Goal: Transaction & Acquisition: Purchase product/service

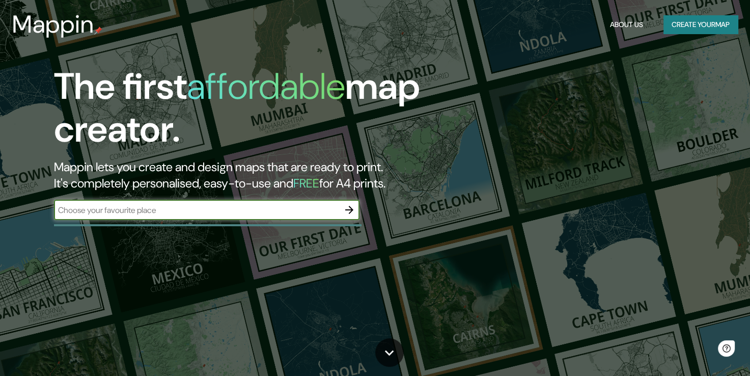
click at [273, 213] on input "text" at bounding box center [196, 210] width 285 height 12
type input "TULUM"
click at [344, 211] on icon "button" at bounding box center [349, 210] width 12 height 12
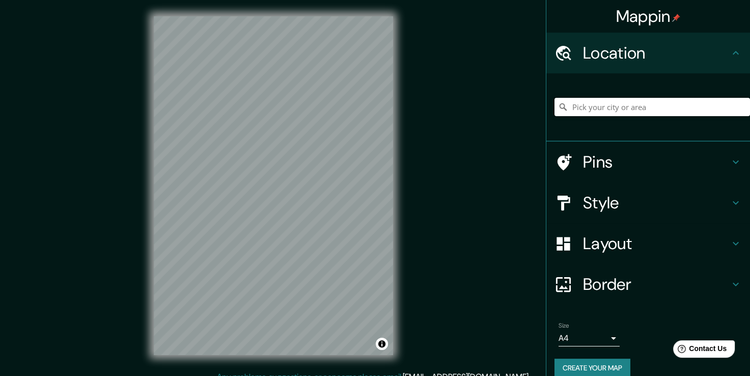
click at [603, 107] on input "Pick your city or area" at bounding box center [652, 107] width 196 height 18
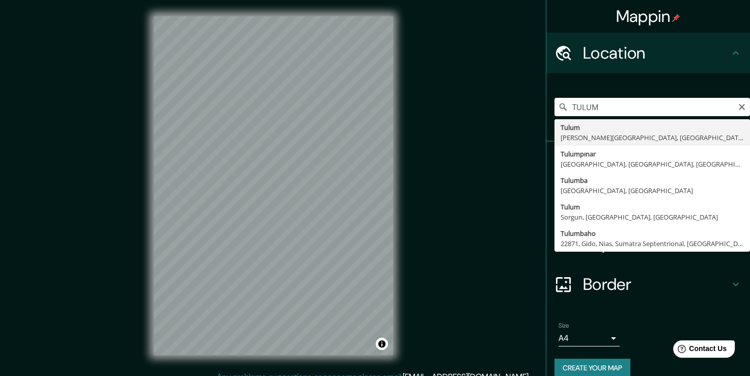
type input "Tulum, [PERSON_NAME][GEOGRAPHIC_DATA], [GEOGRAPHIC_DATA]"
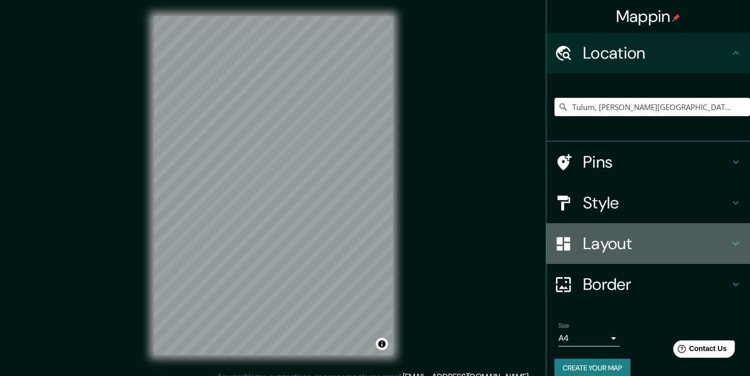
click at [693, 236] on h4 "Layout" at bounding box center [656, 243] width 147 height 20
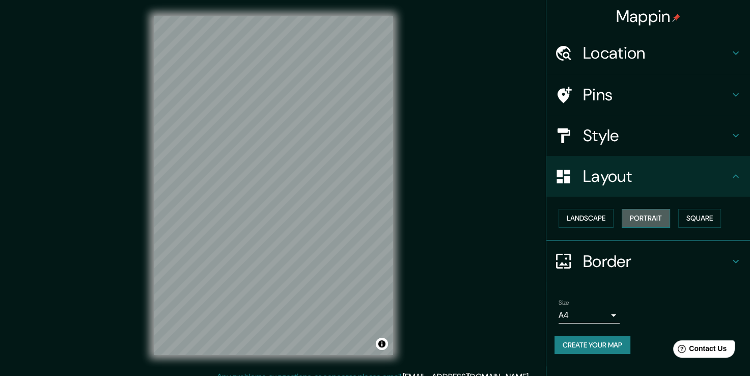
click at [661, 221] on button "Portrait" at bounding box center [646, 218] width 48 height 19
click at [705, 217] on button "Square" at bounding box center [699, 218] width 43 height 19
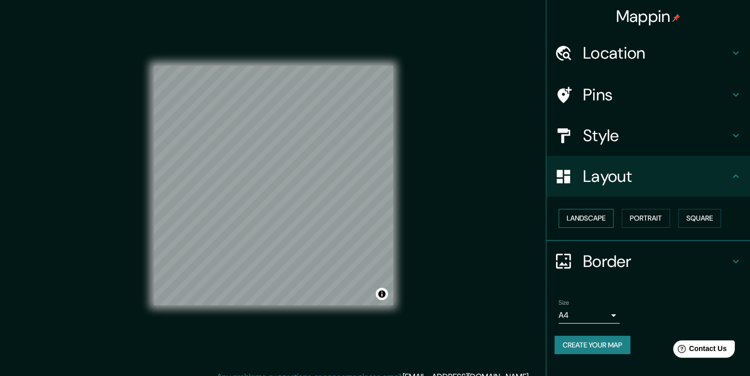
click at [596, 214] on button "Landscape" at bounding box center [586, 218] width 55 height 19
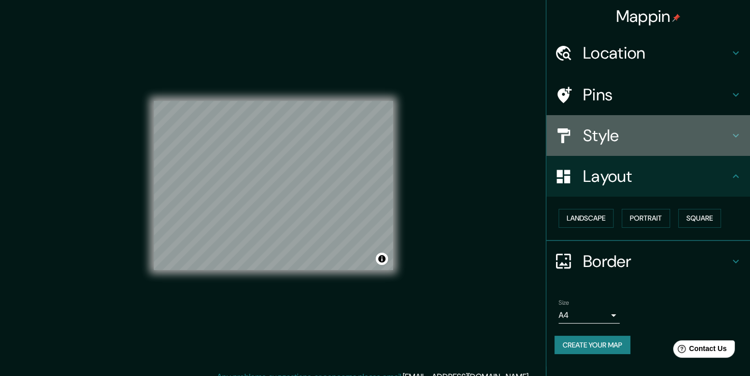
click at [669, 145] on h4 "Style" at bounding box center [656, 135] width 147 height 20
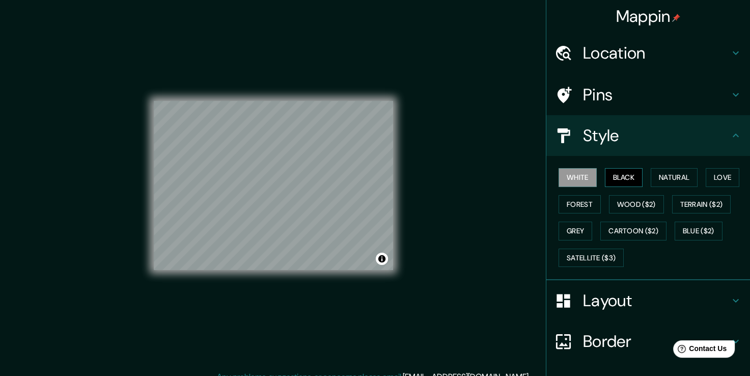
click at [629, 173] on button "Black" at bounding box center [624, 177] width 38 height 19
click at [677, 176] on button "Natural" at bounding box center [674, 177] width 47 height 19
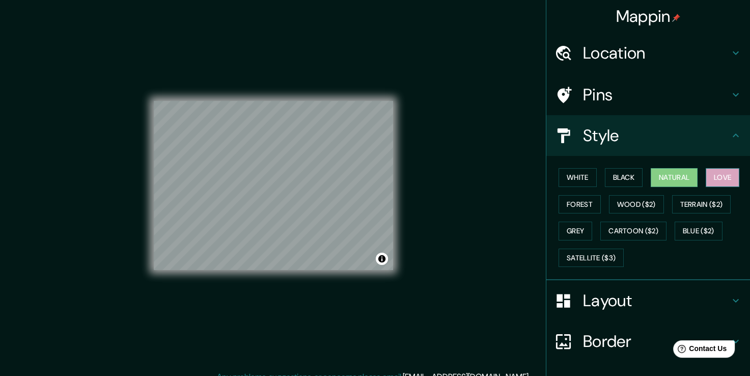
click at [713, 172] on button "Love" at bounding box center [723, 177] width 34 height 19
click at [585, 202] on button "Forest" at bounding box center [580, 204] width 42 height 19
click at [727, 179] on button "Love" at bounding box center [723, 177] width 34 height 19
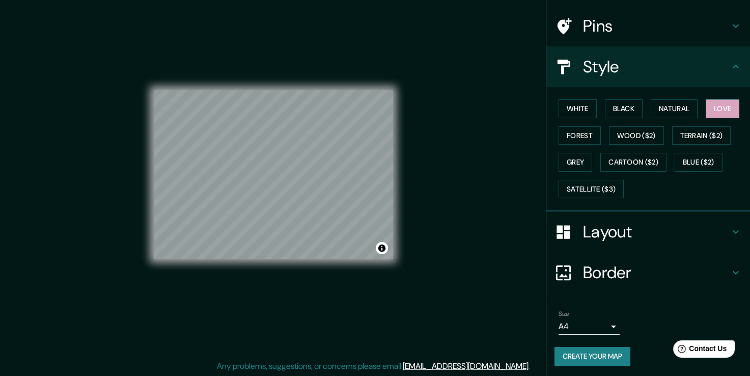
scroll to position [11, 0]
click at [597, 350] on button "Create your map" at bounding box center [592, 356] width 76 height 19
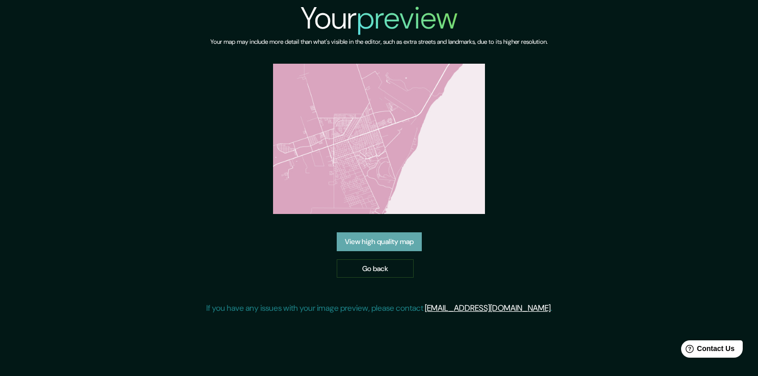
click at [395, 236] on link "View high quality map" at bounding box center [379, 241] width 85 height 19
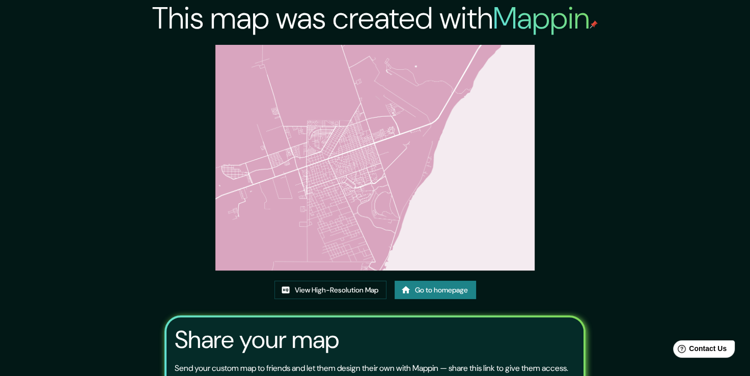
click at [367, 192] on img at bounding box center [374, 158] width 319 height 226
click at [331, 284] on link "View High-Resolution Map" at bounding box center [330, 290] width 112 height 19
click at [432, 290] on link "Go to homepage" at bounding box center [435, 290] width 81 height 19
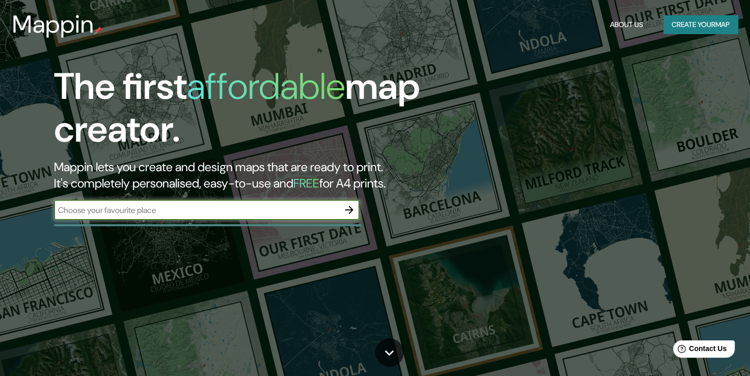
click at [308, 204] on input "text" at bounding box center [196, 210] width 285 height 12
type input "TULUM"
click at [348, 206] on icon "button" at bounding box center [349, 210] width 12 height 12
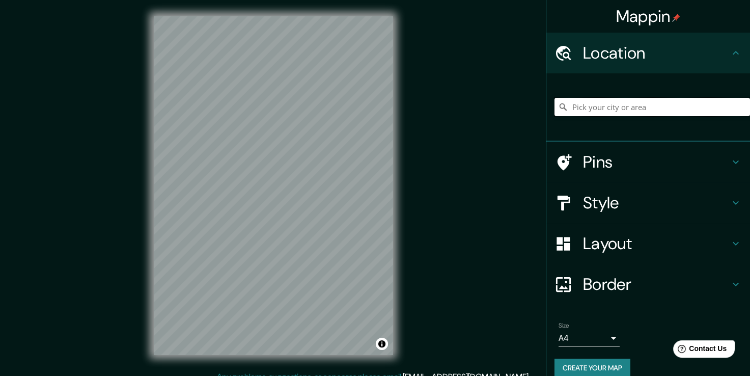
click at [606, 98] on input "Pick your city or area" at bounding box center [652, 107] width 196 height 18
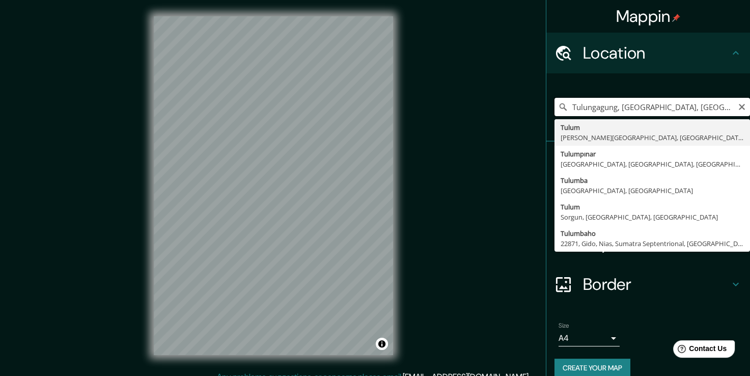
click at [606, 98] on input "Tulungagung, [GEOGRAPHIC_DATA], [GEOGRAPHIC_DATA]" at bounding box center [652, 107] width 196 height 18
type input "Tulum, [PERSON_NAME][GEOGRAPHIC_DATA], [GEOGRAPHIC_DATA]"
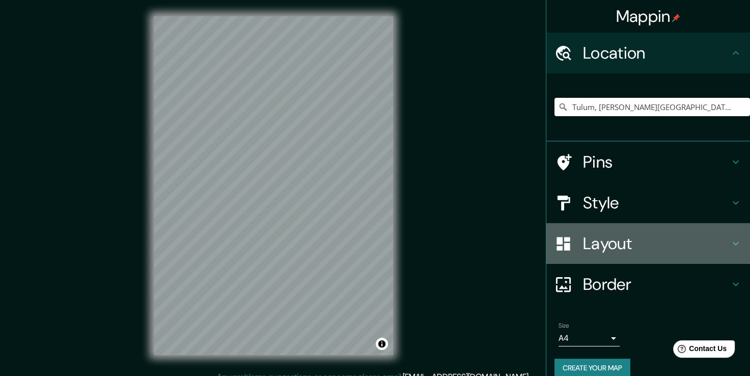
click at [648, 242] on h4 "Layout" at bounding box center [656, 243] width 147 height 20
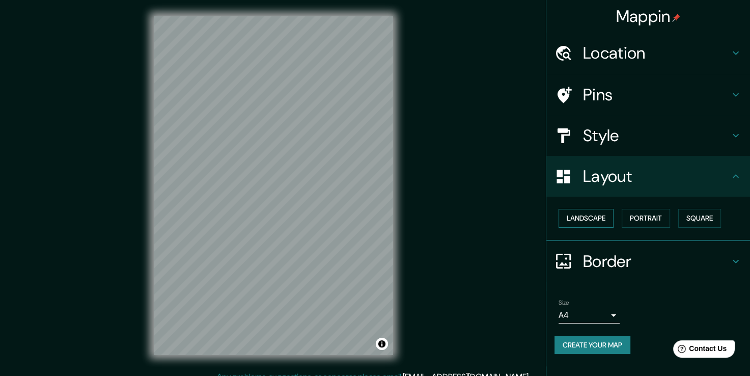
click at [601, 216] on button "Landscape" at bounding box center [586, 218] width 55 height 19
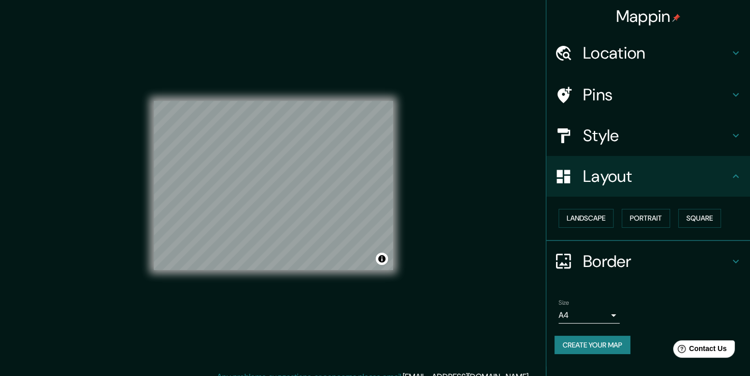
scroll to position [11, 0]
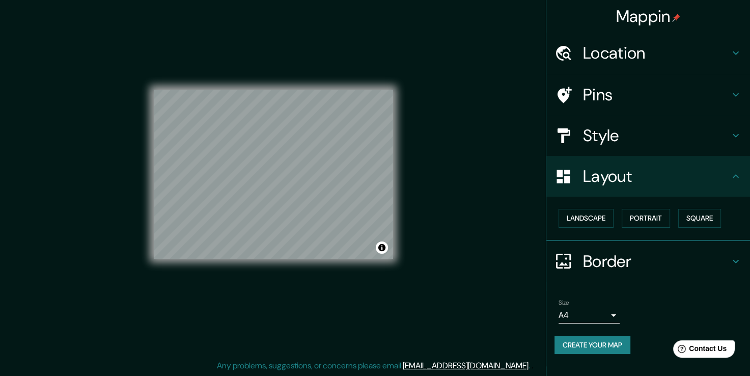
click at [642, 259] on h4 "Border" at bounding box center [656, 261] width 147 height 20
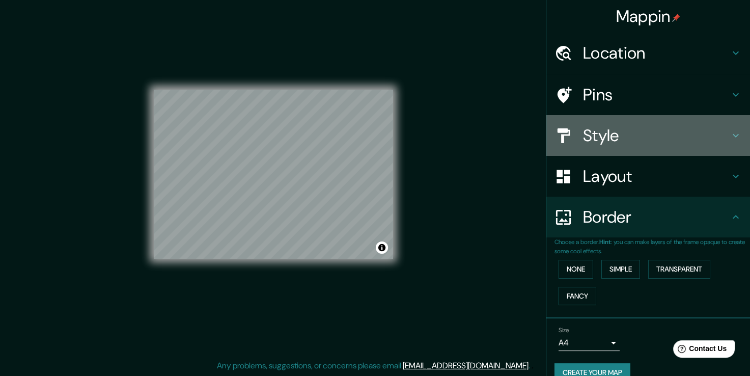
click at [660, 135] on h4 "Style" at bounding box center [656, 135] width 147 height 20
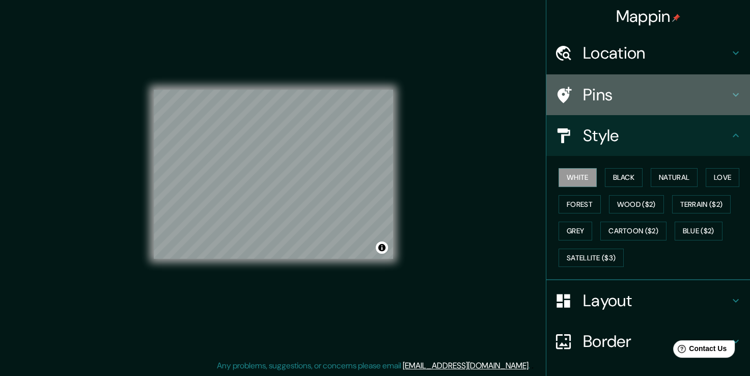
click at [658, 88] on h4 "Pins" at bounding box center [656, 95] width 147 height 20
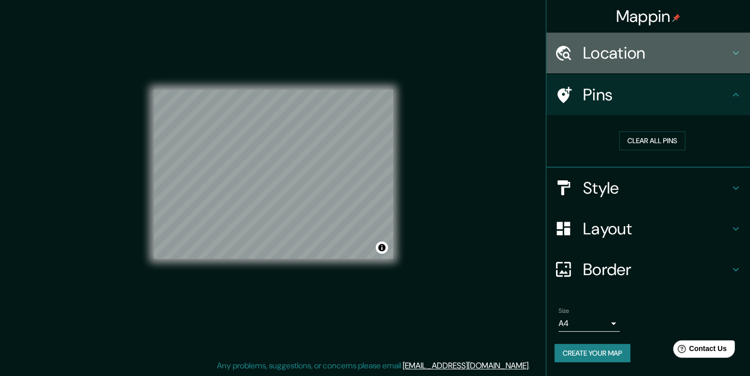
click at [659, 42] on div "Location" at bounding box center [648, 53] width 204 height 41
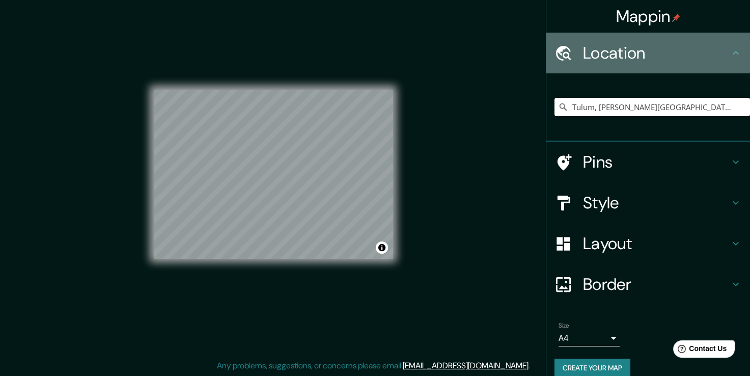
click at [659, 42] on div "Location" at bounding box center [648, 53] width 204 height 41
